Goal: Information Seeking & Learning: Learn about a topic

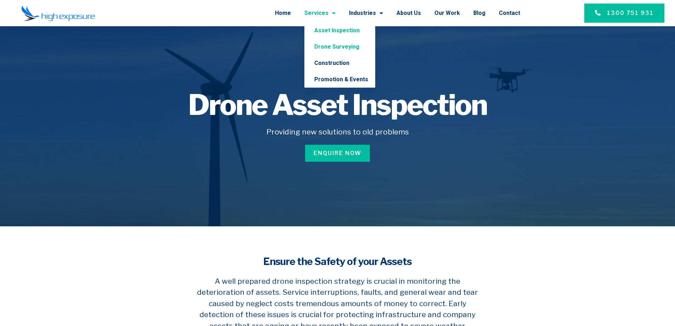
click at [335, 45] on link "Drone Surveying" at bounding box center [339, 47] width 71 height 16
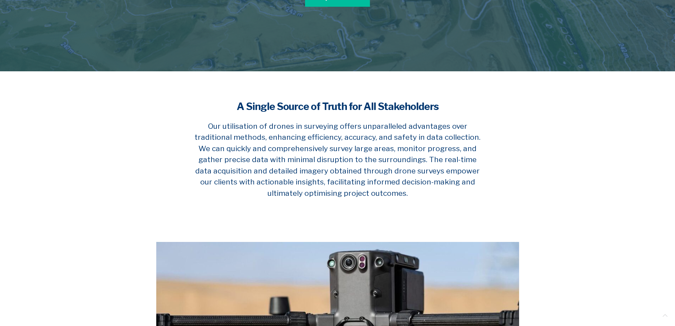
scroll to position [177, 0]
